Goal: Information Seeking & Learning: Learn about a topic

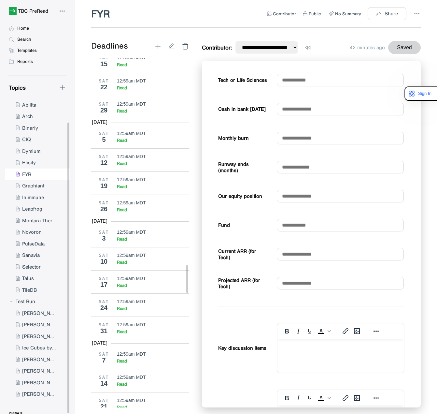
scroll to position [2567, 0]
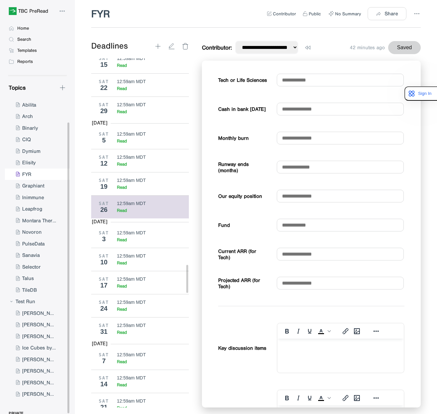
click at [147, 207] on div "SAT 26 12:59am MDT Read" at bounding box center [142, 206] width 103 height 23
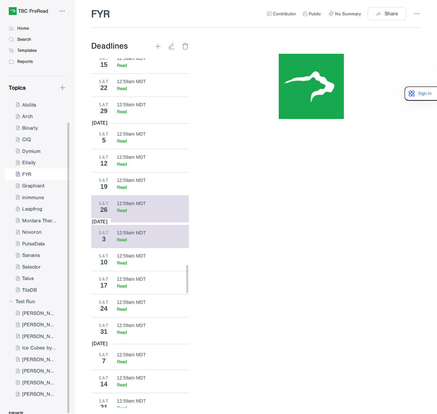
click at [134, 225] on div "SAT 3 12:59am MDT Read" at bounding box center [142, 236] width 103 height 23
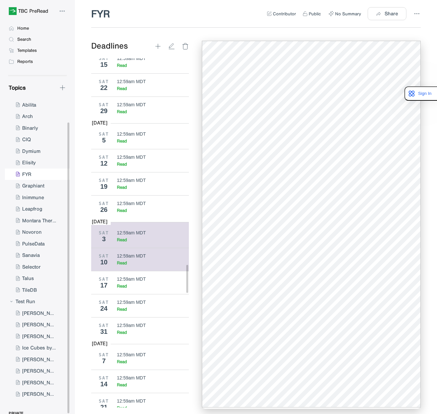
click at [158, 247] on div "SAT 10 12:59am MDT Read" at bounding box center [142, 258] width 103 height 23
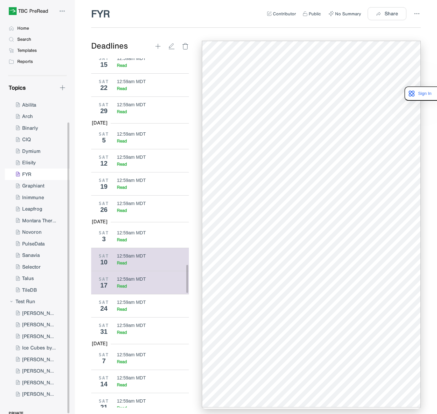
click at [124, 276] on div "12:59am MDT" at bounding box center [131, 278] width 29 height 5
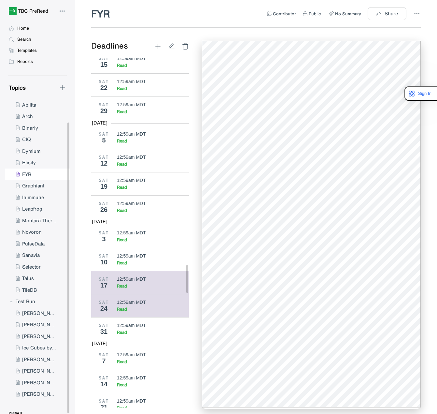
drag, startPoint x: 145, startPoint y: 301, endPoint x: 141, endPoint y: 298, distance: 4.9
click at [145, 306] on div "Read" at bounding box center [153, 309] width 72 height 6
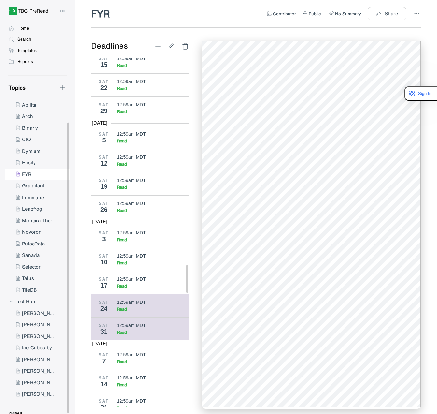
click at [124, 329] on div "Read" at bounding box center [122, 332] width 10 height 6
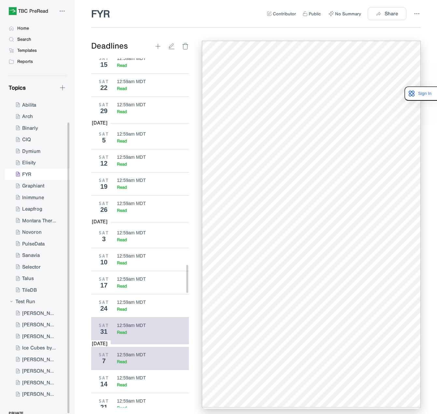
click at [127, 346] on div "SAT 7 12:59am MDT Read" at bounding box center [142, 357] width 103 height 23
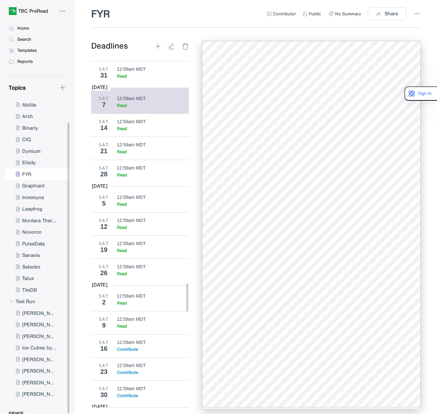
scroll to position [2828, 0]
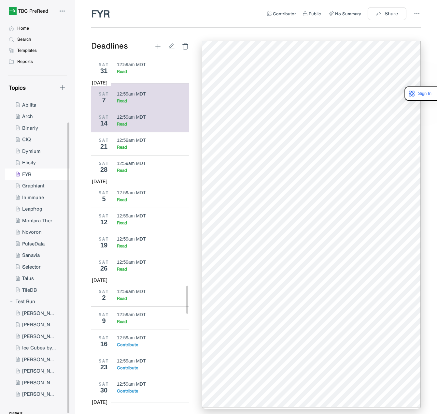
click at [137, 114] on div "12:59am MDT Read" at bounding box center [153, 120] width 72 height 12
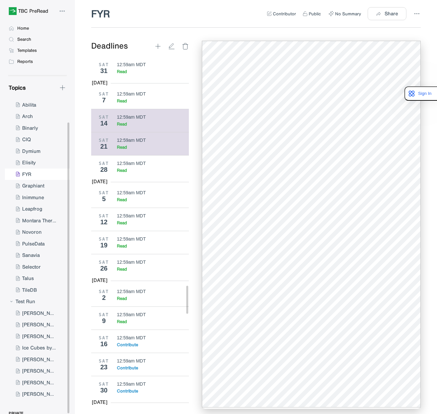
click at [135, 137] on div "12:59am MDT" at bounding box center [131, 139] width 29 height 5
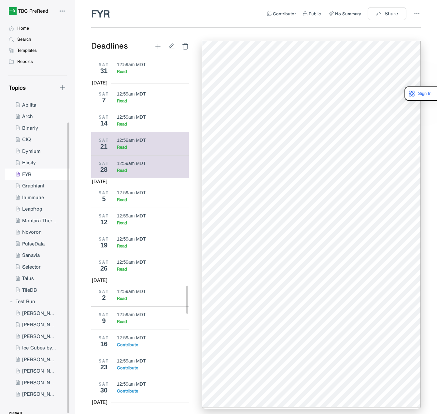
click at [118, 161] on div "12:59am MDT Read" at bounding box center [153, 167] width 72 height 12
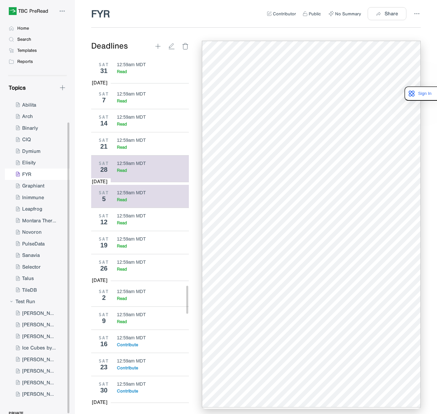
click at [149, 197] on div "Read" at bounding box center [153, 200] width 72 height 6
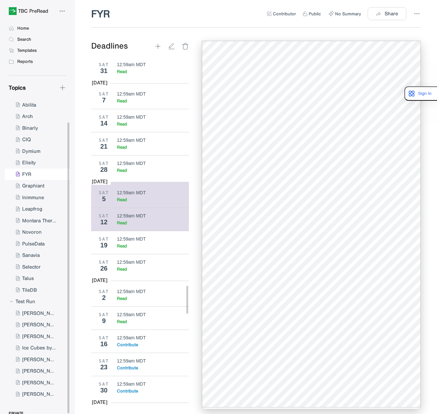
click at [111, 218] on div "12" at bounding box center [104, 221] width 16 height 7
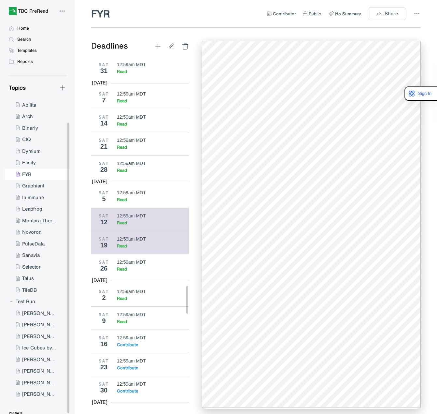
click at [139, 236] on div "12:59am MDT" at bounding box center [131, 238] width 29 height 5
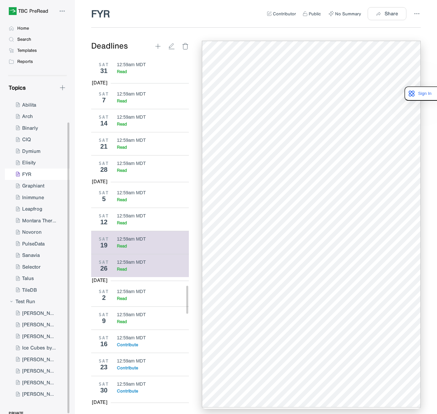
click at [136, 266] on div "Read" at bounding box center [153, 269] width 72 height 6
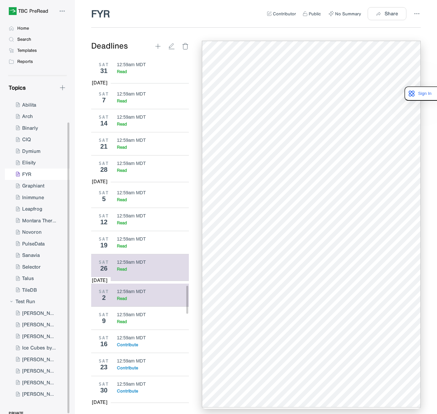
click at [134, 289] on div "12:59am MDT" at bounding box center [131, 291] width 29 height 5
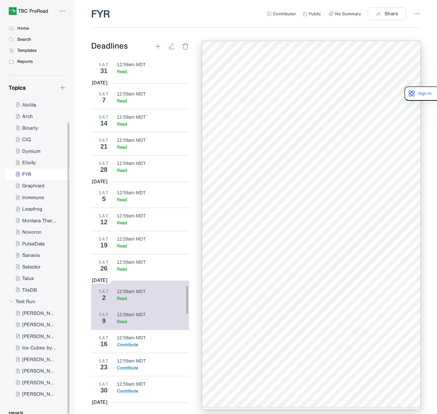
click at [147, 312] on div "12:59am MDT" at bounding box center [153, 314] width 72 height 5
